Goal: Find contact information: Find contact information

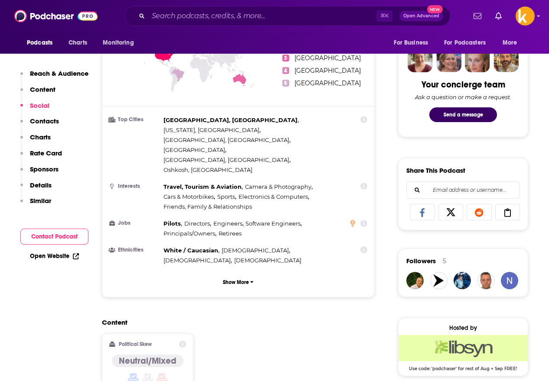
scroll to position [398, 0]
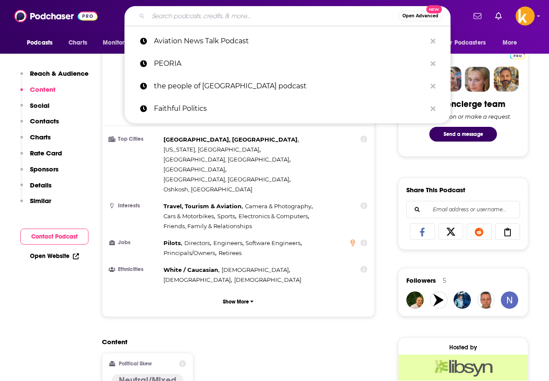
click at [202, 22] on input "Search podcasts, credits, & more..." at bounding box center [273, 16] width 250 height 14
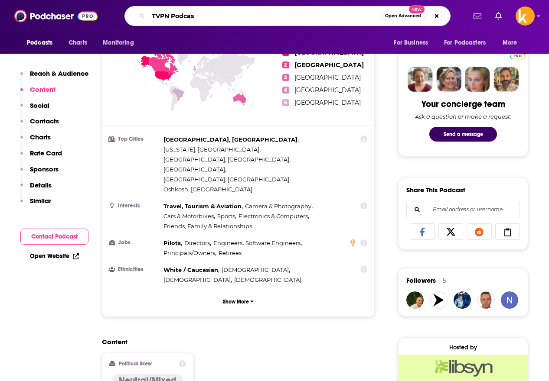
type input "TVPN Podcast"
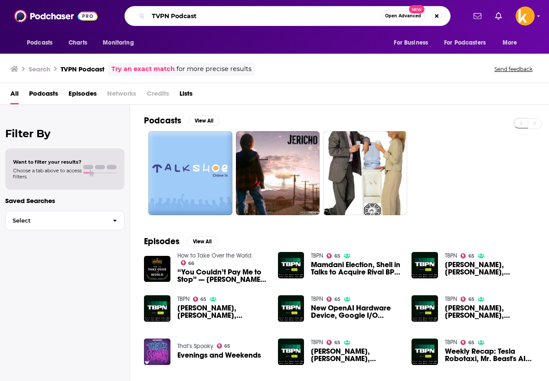
click at [158, 17] on input "TVPN Podcast" at bounding box center [264, 16] width 233 height 14
click at [183, 13] on input "TBPN Podcast" at bounding box center [264, 16] width 233 height 14
type input "TBPN"
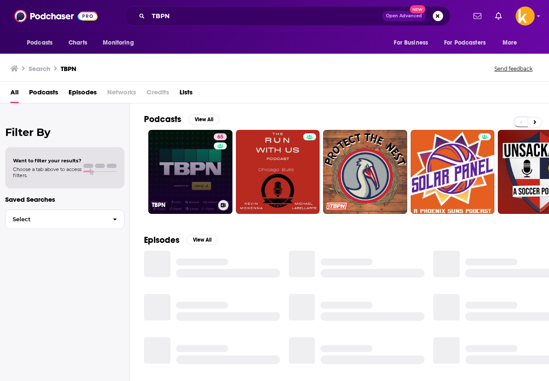
click at [197, 179] on link "65 TBPN" at bounding box center [190, 172] width 84 height 84
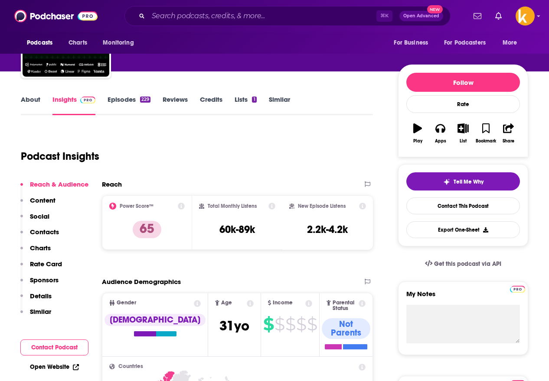
click at [41, 233] on p "Contacts" at bounding box center [44, 232] width 29 height 8
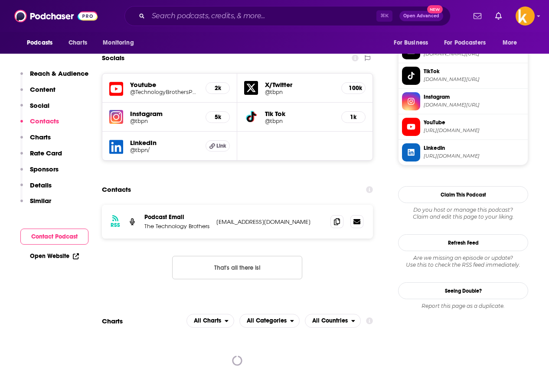
scroll to position [760, 0]
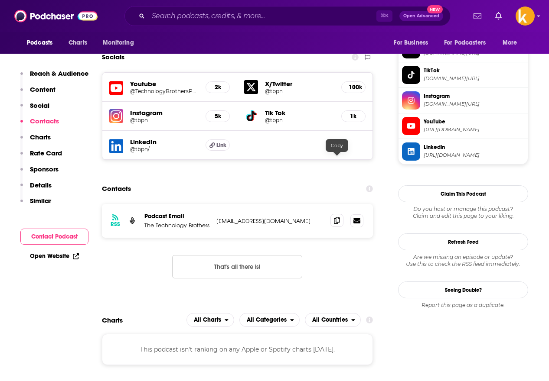
click at [336, 217] on icon at bounding box center [337, 220] width 6 height 7
